Goal: Task Accomplishment & Management: Complete application form

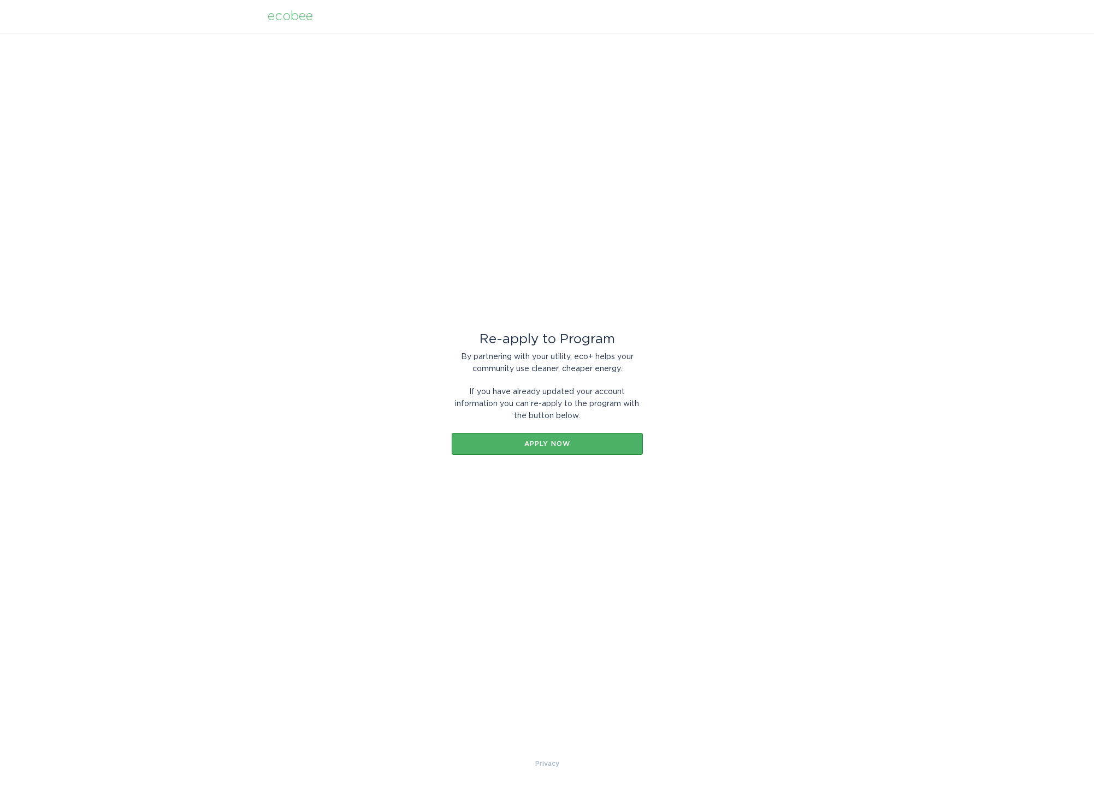
click at [593, 437] on button "Apply now" at bounding box center [547, 444] width 191 height 22
